Goal: Information Seeking & Learning: Find specific fact

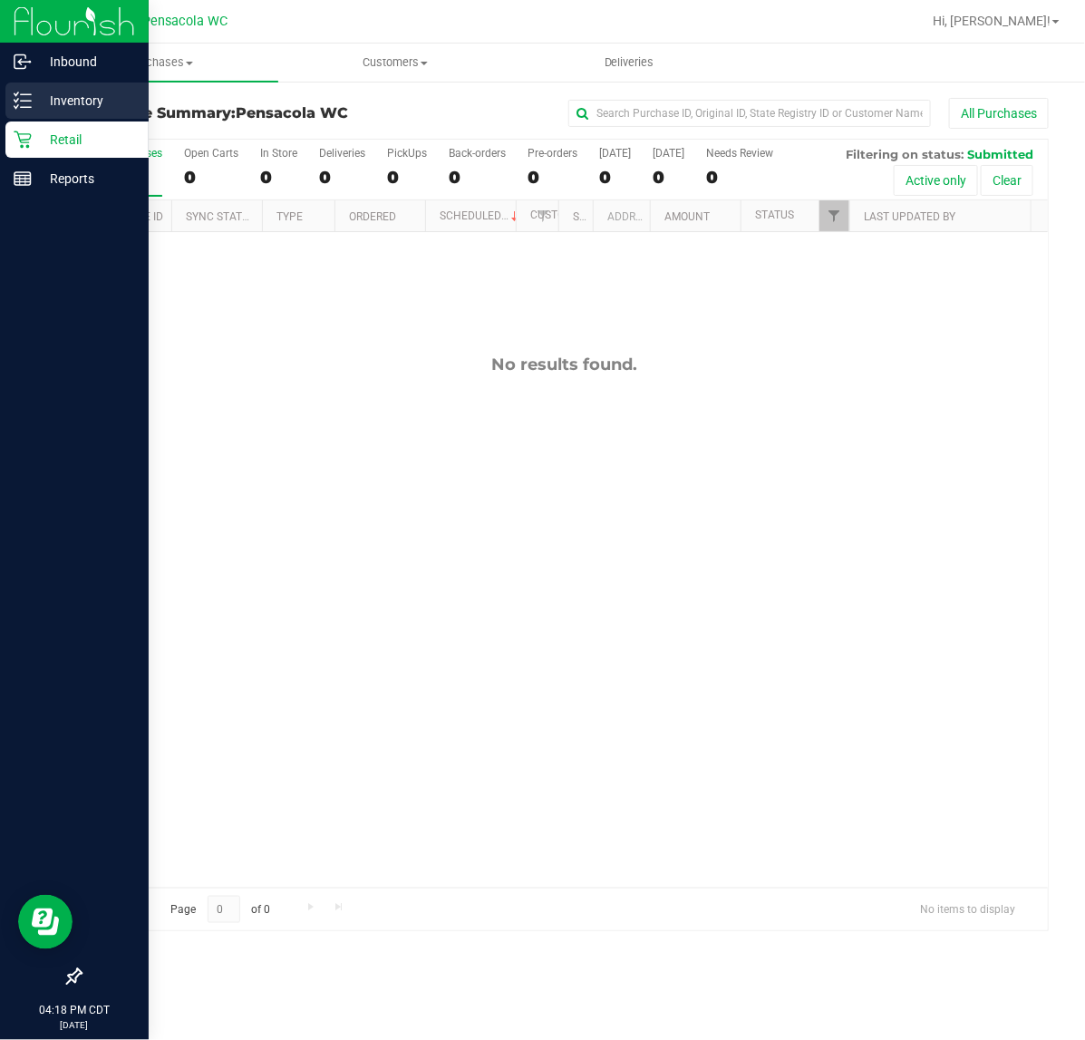
click at [23, 107] on line at bounding box center [26, 107] width 10 height 0
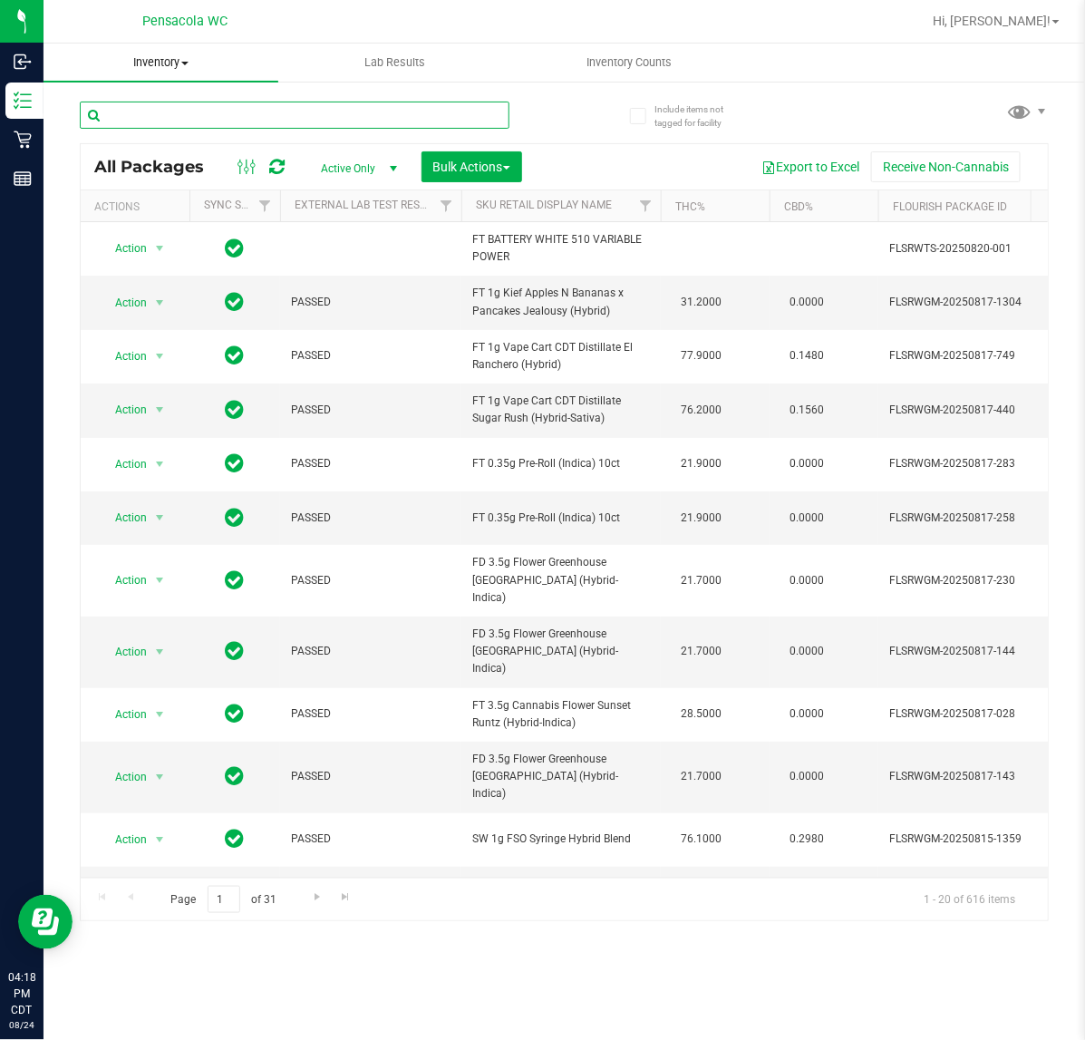
drag, startPoint x: 219, startPoint y: 123, endPoint x: 161, endPoint y: 50, distance: 93.6
click at [206, 116] on input "text" at bounding box center [295, 115] width 430 height 27
type input "jcw"
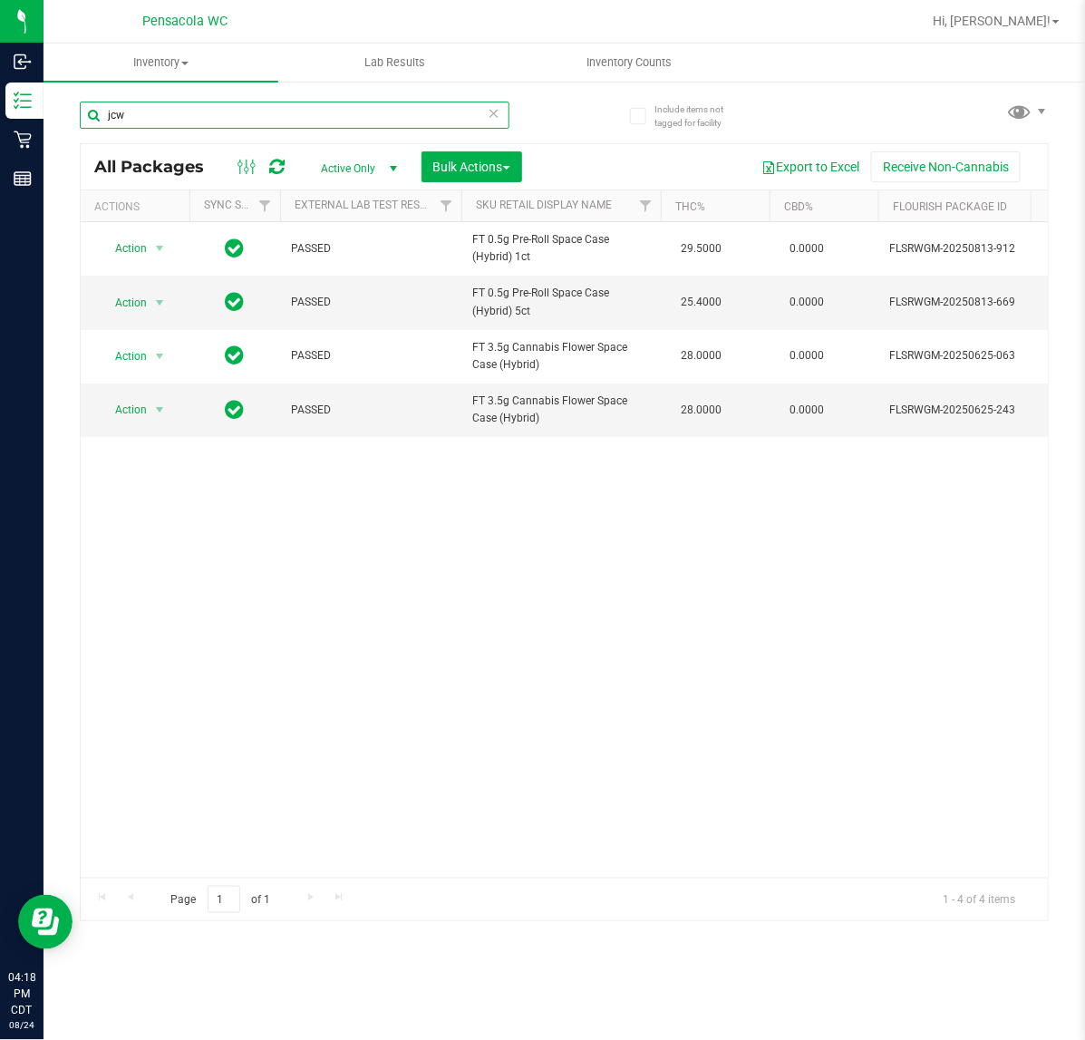
click at [306, 113] on input "jcw" at bounding box center [295, 115] width 430 height 27
drag, startPoint x: 306, startPoint y: 113, endPoint x: 320, endPoint y: 36, distance: 78.2
click at [320, 45] on inventory "Inventory All packages All inventory Waste log Create inventory Lab Results Inv…" at bounding box center [565, 338] width 1042 height 589
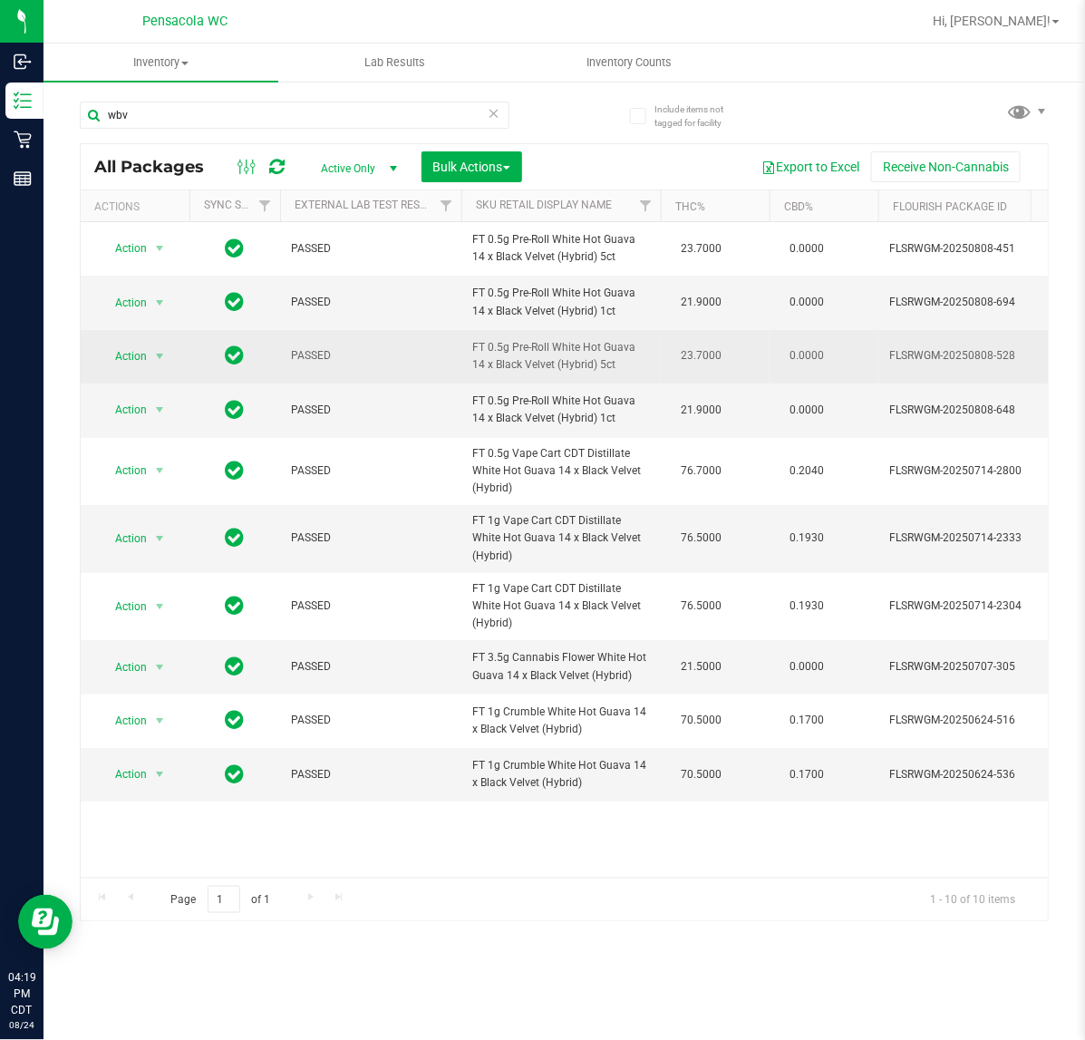
drag, startPoint x: 605, startPoint y: 361, endPoint x: 470, endPoint y: 342, distance: 136.4
click at [470, 342] on td "FT 0.5g Pre-Roll White Hot Guava 14 x Black Velvet (Hybrid) 5ct" at bounding box center [560, 356] width 199 height 53
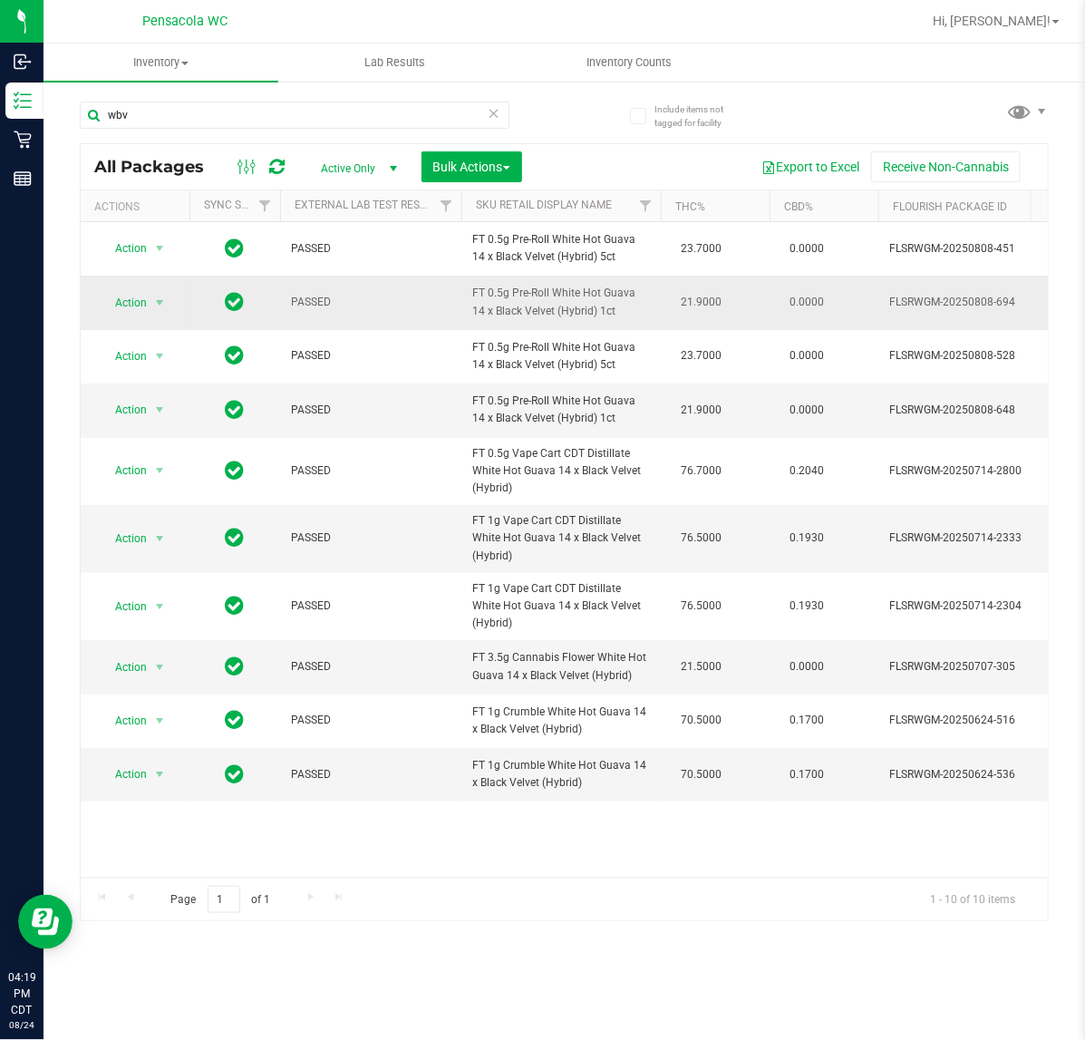
copy span "FT 0.5g Pre-Roll White Hot Guava 14 x Black Velvet (Hybrid) 5ct"
click at [310, 111] on input "wbv" at bounding box center [295, 115] width 430 height 27
paste input "FT 0.5g Pre-Roll White Hot Guava 14 x Black Velvet (Hybrid) 5ct"
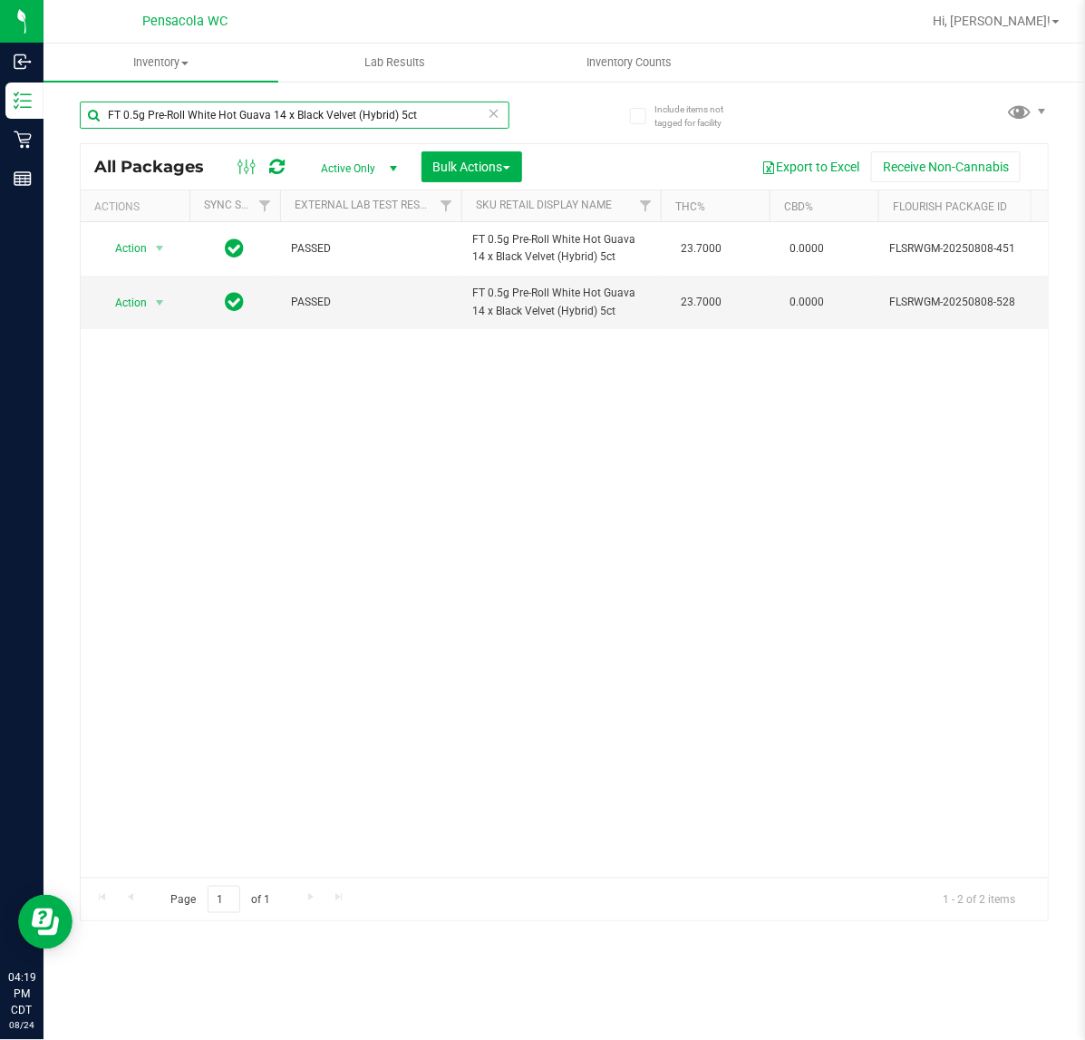
type input "FT 0.5g Pre-Roll White Hot Guava 14 x Black Velvet (Hybrid) 5ct"
click at [490, 113] on icon at bounding box center [494, 113] width 13 height 22
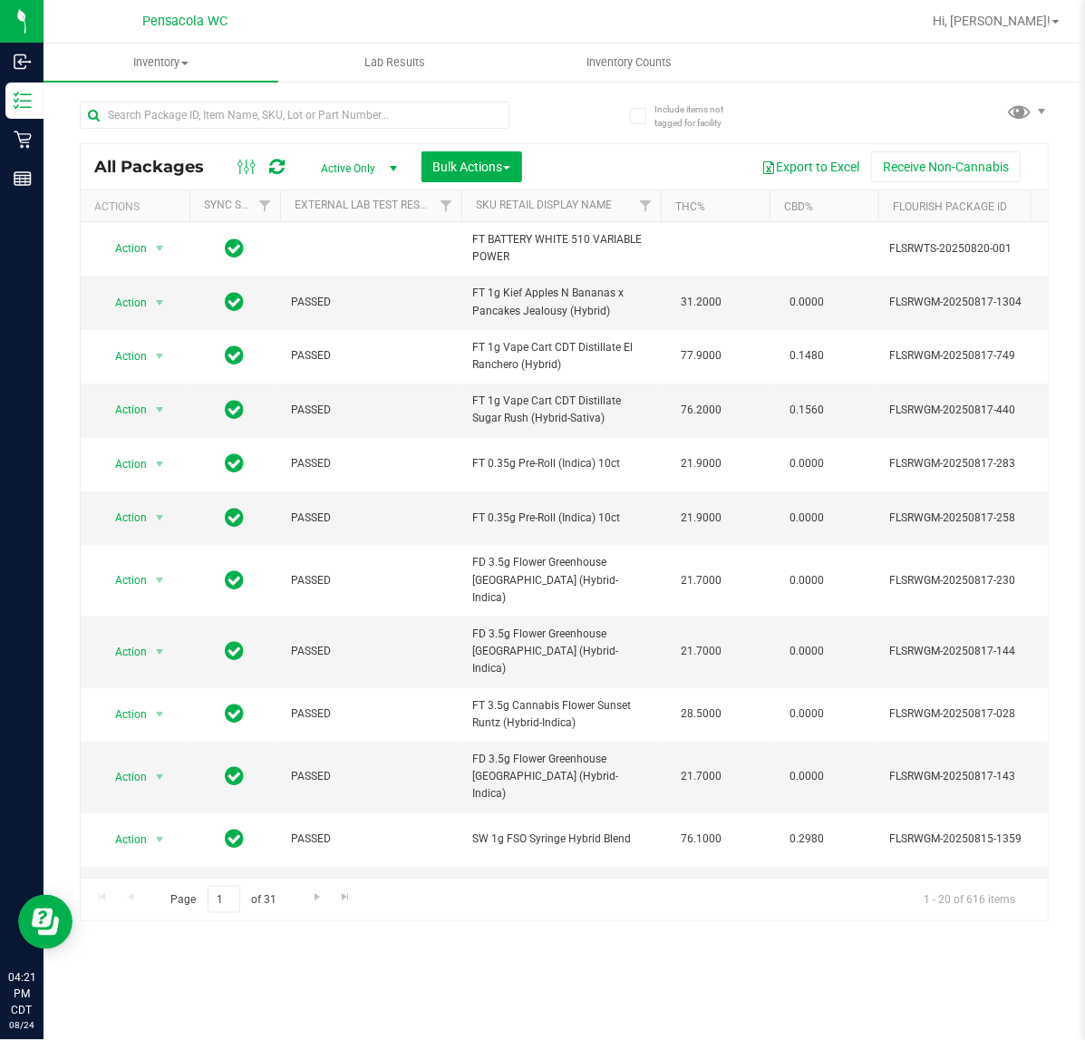
click at [857, 101] on div "All Packages Active Only Active Only Lab Samples Locked All External Internal B…" at bounding box center [564, 502] width 969 height 837
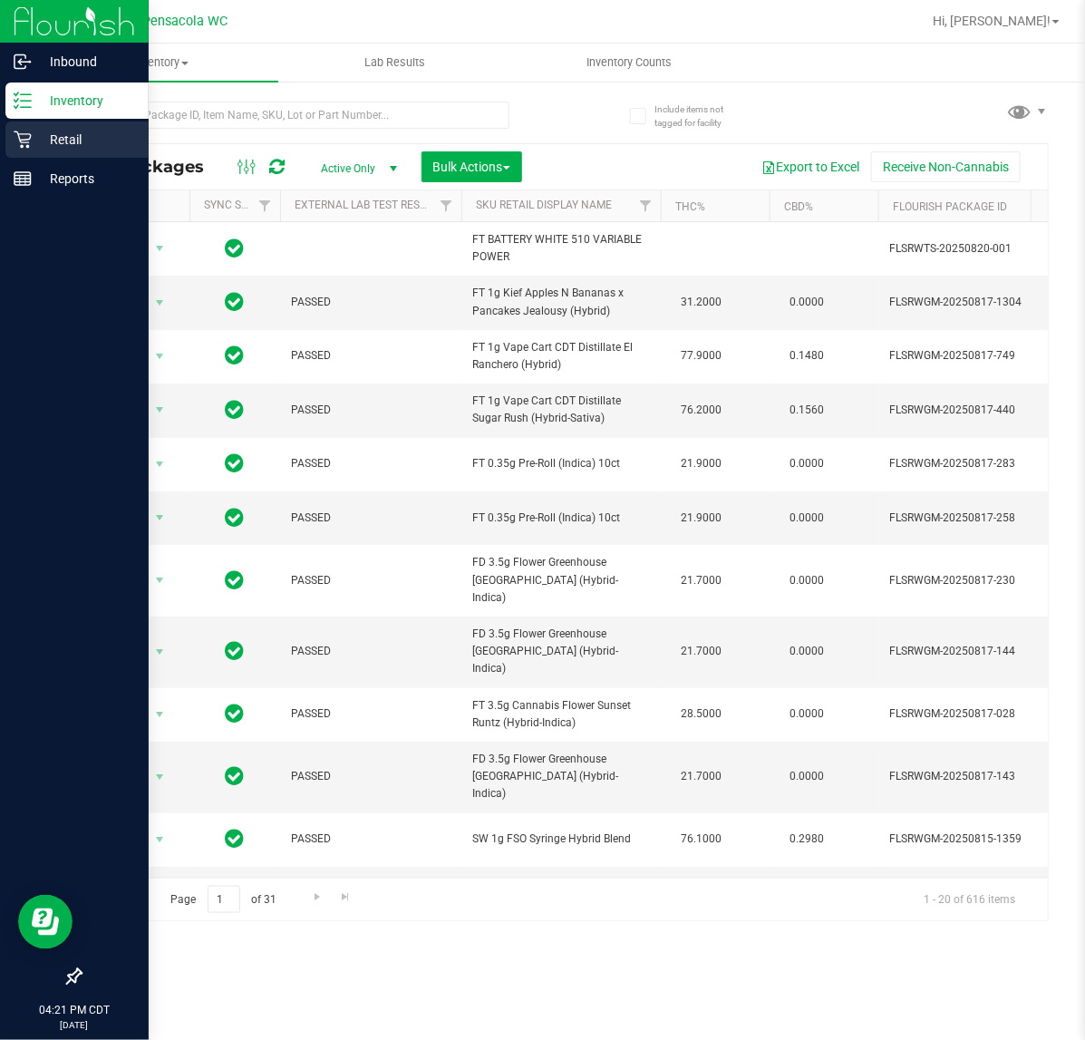
click at [20, 139] on icon at bounding box center [23, 140] width 18 height 18
